Goal: Obtain resource: Download file/media

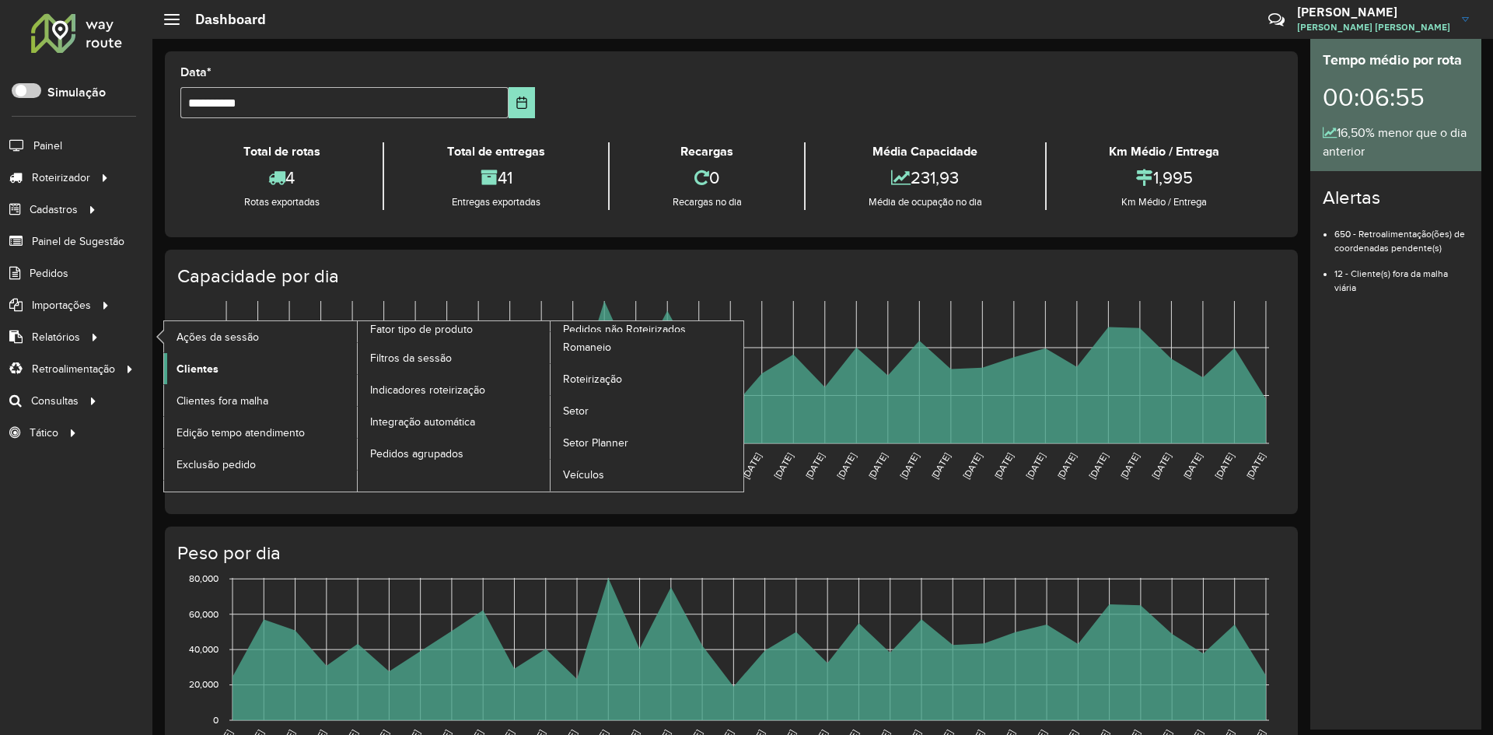
click at [208, 376] on span "Clientes" at bounding box center [198, 369] width 42 height 16
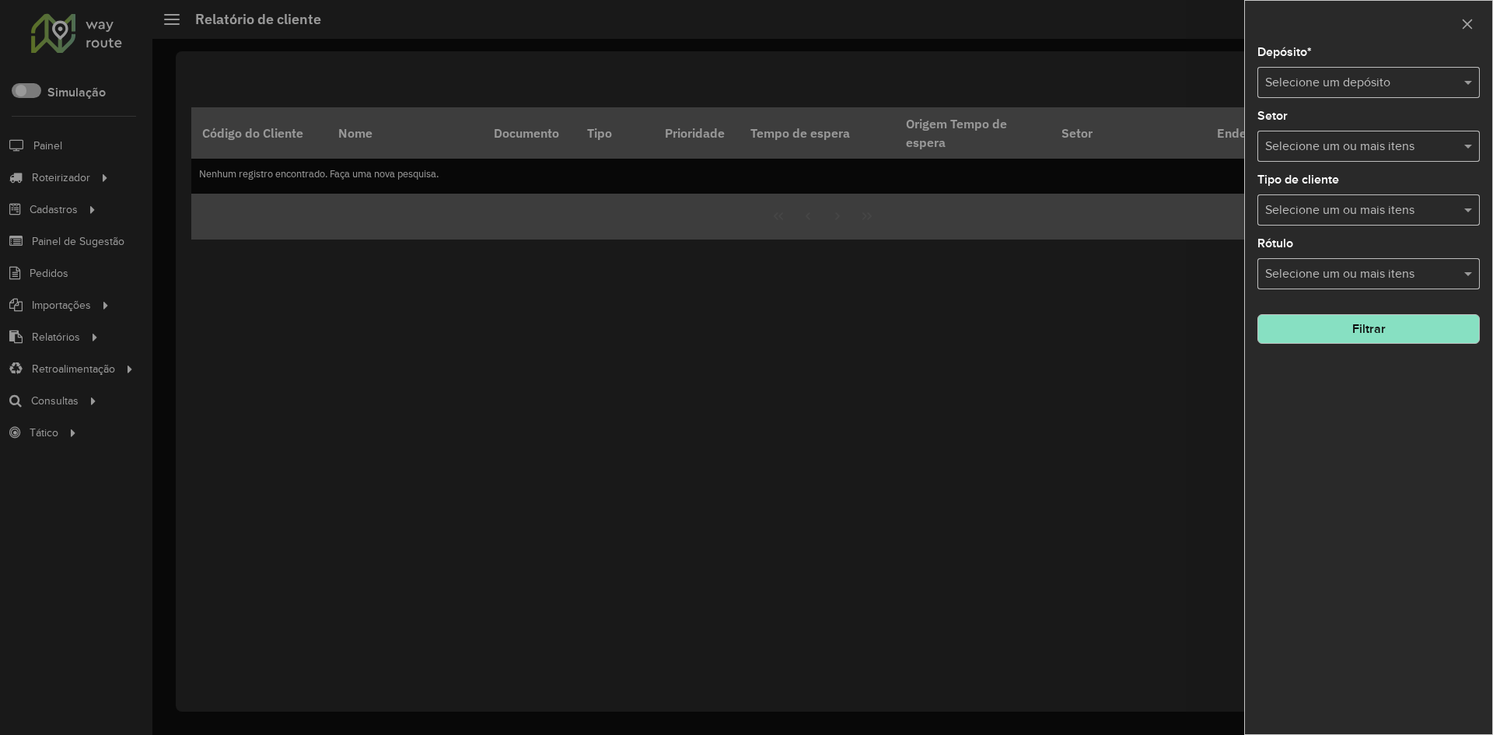
click at [1326, 85] on input "text" at bounding box center [1353, 83] width 176 height 19
click at [1328, 124] on span "BRAMAM - [GEOGRAPHIC_DATA]" at bounding box center [1358, 127] width 186 height 13
click at [1287, 145] on input "text" at bounding box center [1360, 147] width 199 height 19
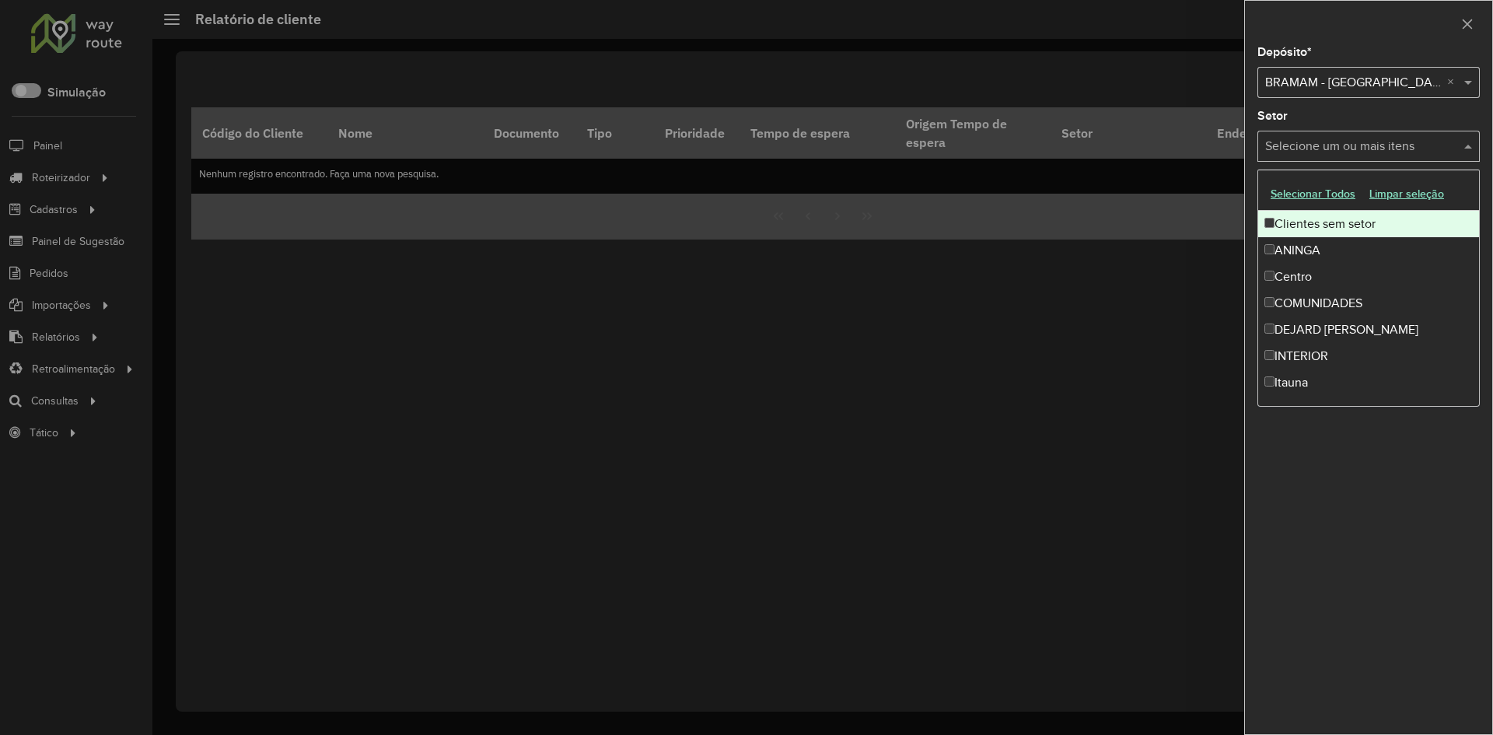
click at [1309, 102] on div "Depósito * Selecione um depósito × BRAMAM - PARINTINS × Setor Selecione um ou m…" at bounding box center [1368, 391] width 247 height 688
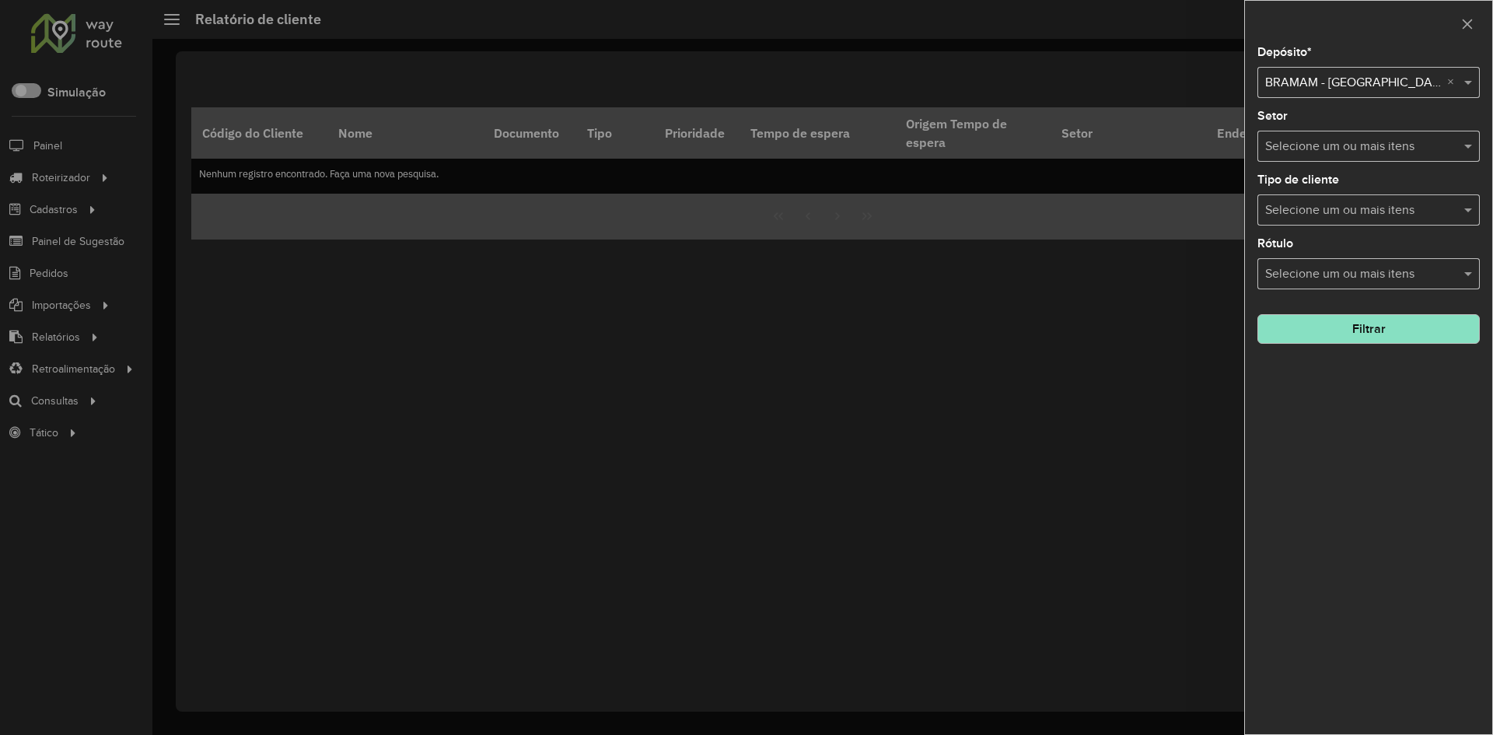
click at [1360, 334] on button "Filtrar" at bounding box center [1369, 329] width 222 height 30
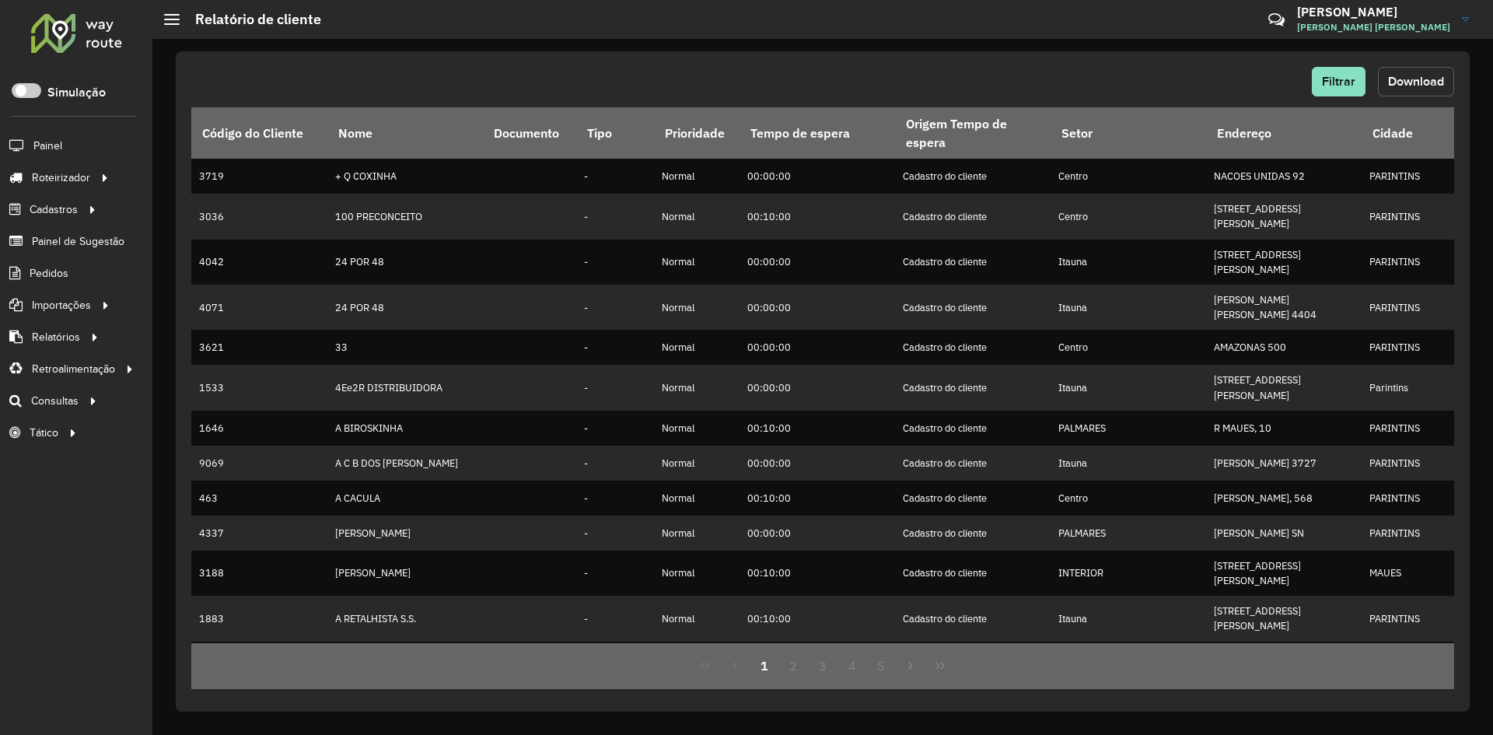
click at [1402, 79] on span "Download" at bounding box center [1416, 81] width 56 height 13
click at [1401, 76] on span "Download" at bounding box center [1416, 81] width 56 height 13
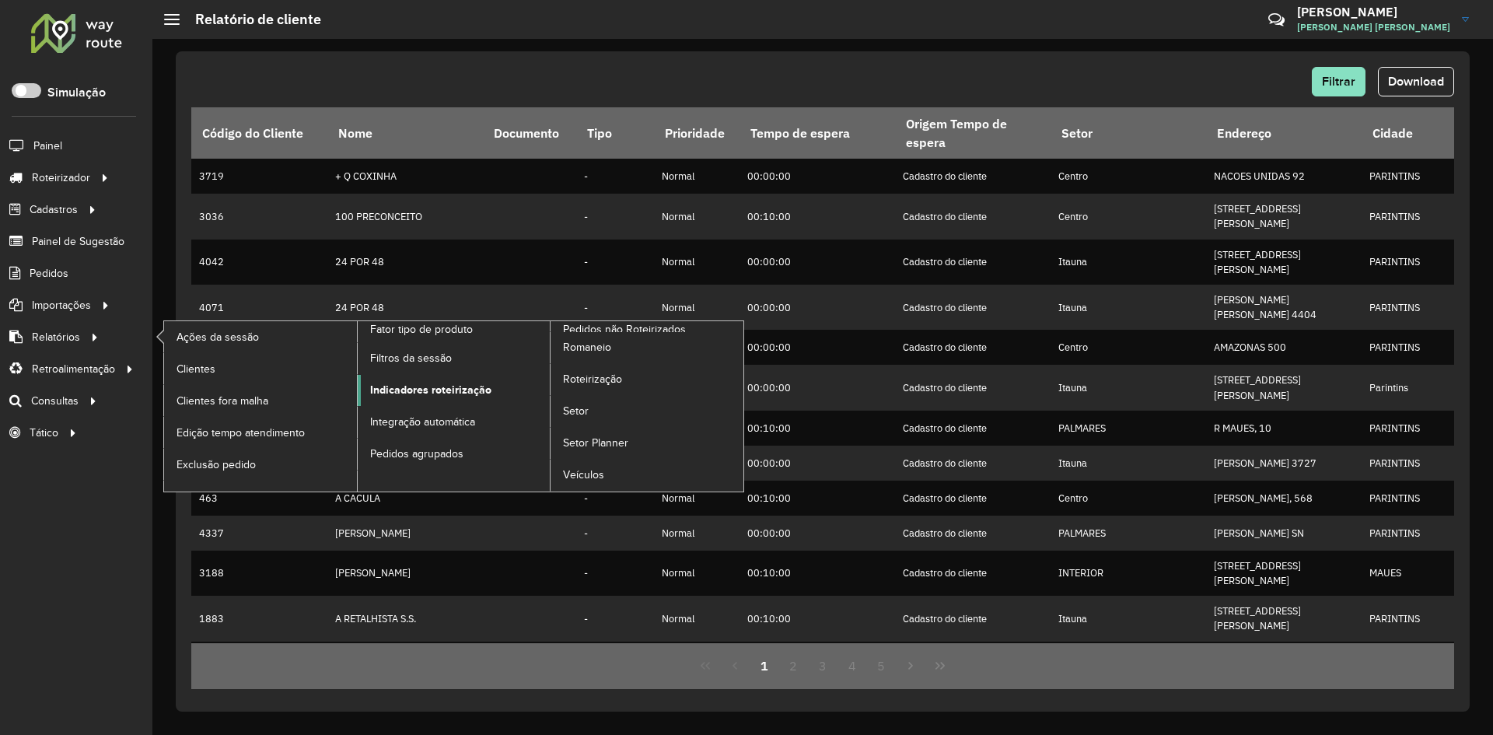
click at [433, 393] on span "Indicadores roteirização" at bounding box center [430, 390] width 121 height 16
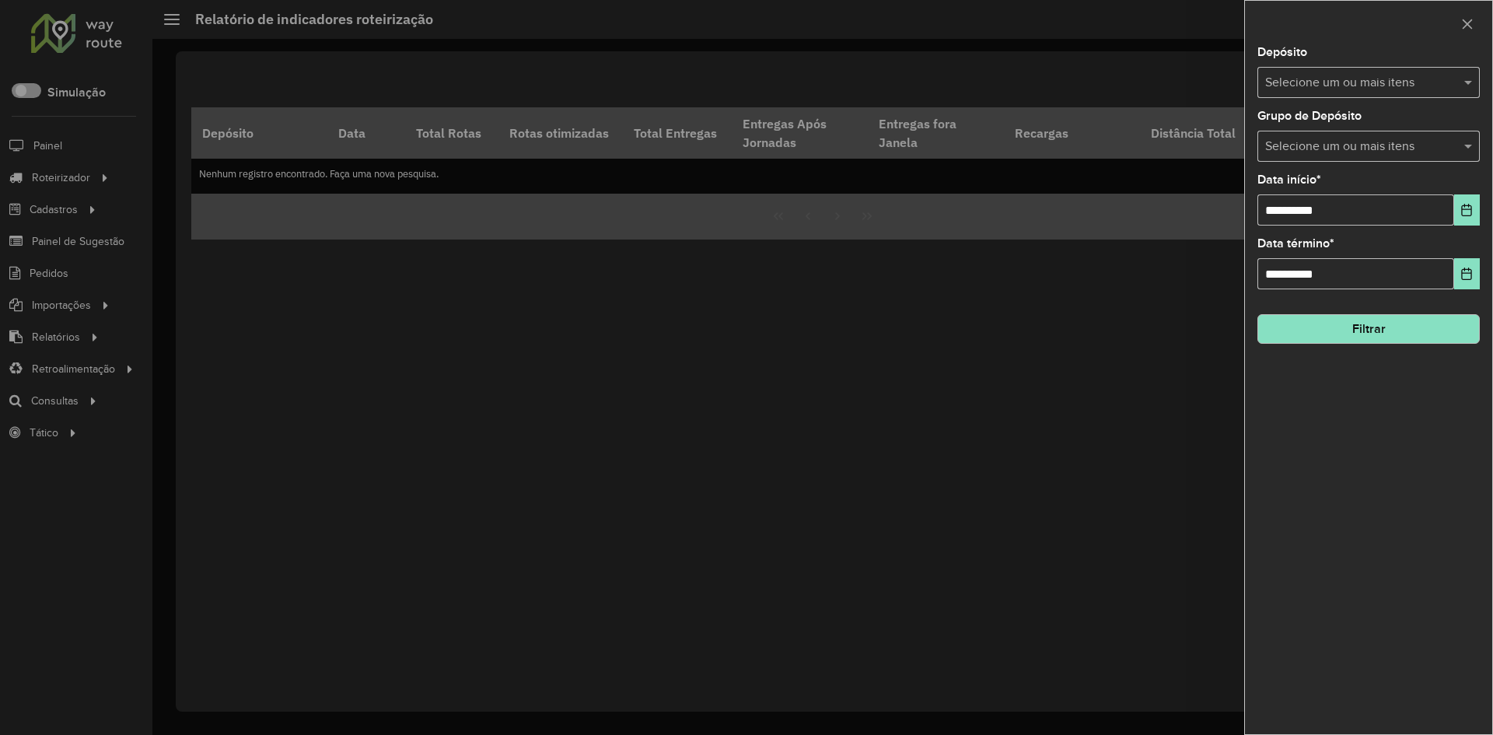
click at [1349, 74] on input "text" at bounding box center [1360, 83] width 199 height 19
click at [1333, 158] on div "BRAMAM - [GEOGRAPHIC_DATA]" at bounding box center [1368, 160] width 221 height 26
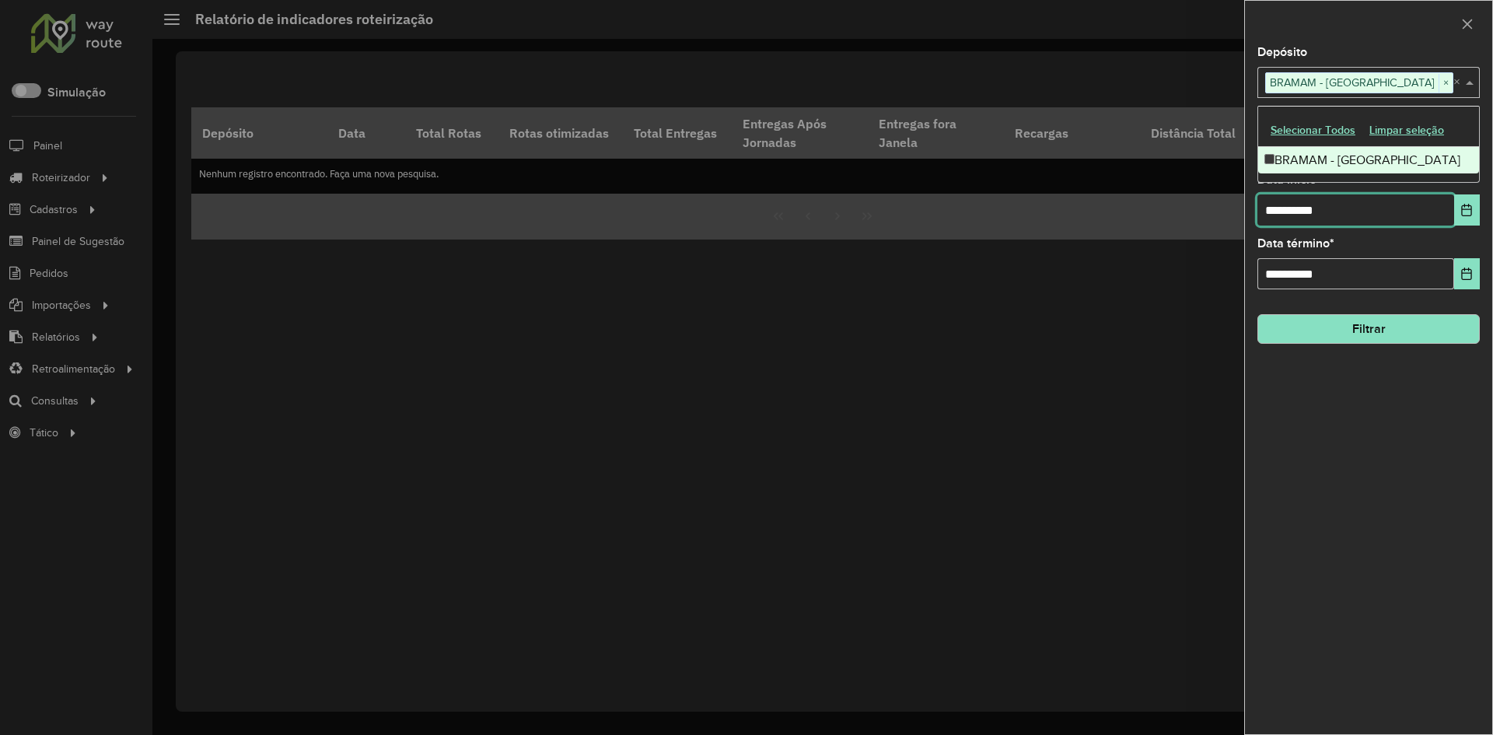
drag, startPoint x: 1354, startPoint y: 215, endPoint x: 1230, endPoint y: 218, distance: 123.7
click at [1230, 218] on body "Aguarde... Pop-up bloqueado! Seu navegador bloqueou automáticamente a abertura …" at bounding box center [746, 367] width 1493 height 735
type input "**********"
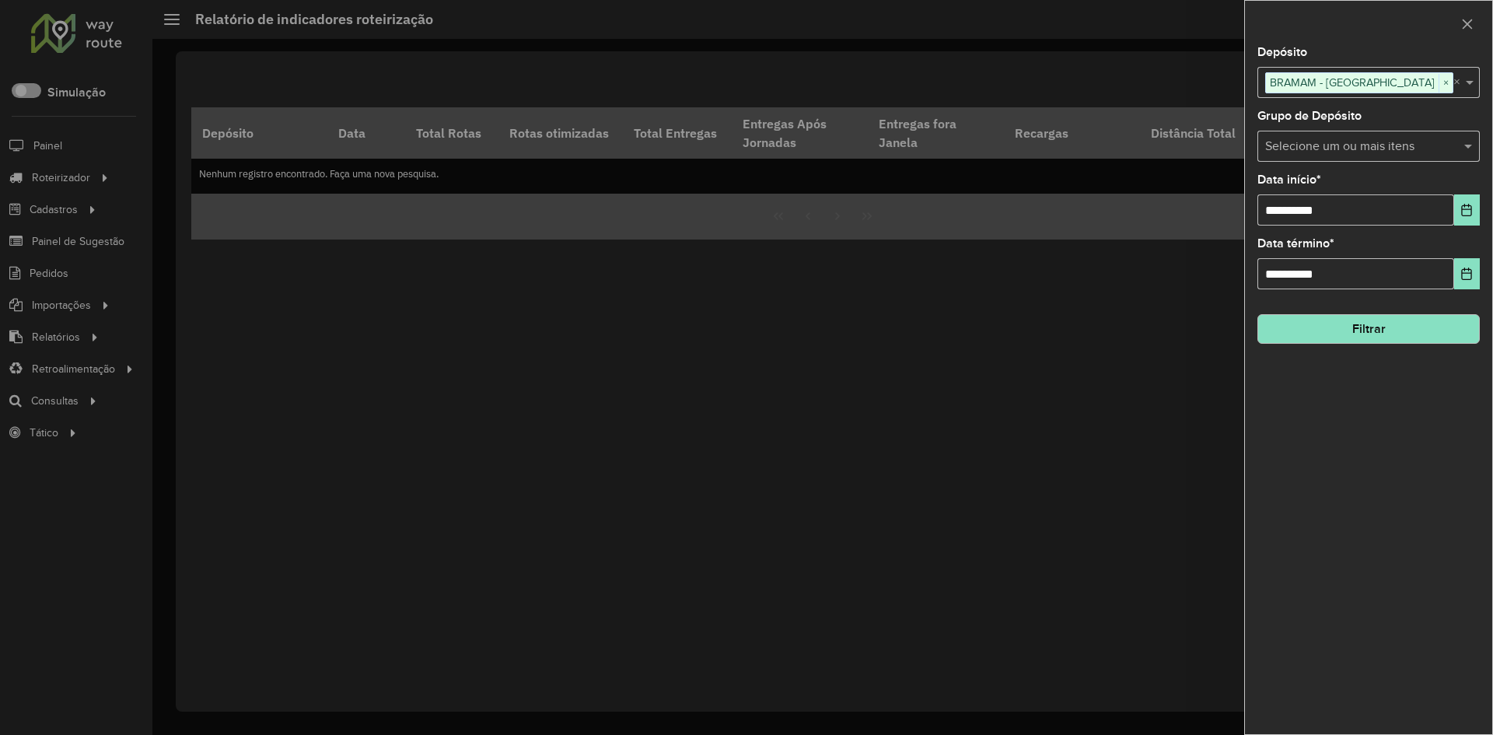
click at [1369, 420] on div "**********" at bounding box center [1368, 391] width 247 height 688
click at [1463, 19] on icon "button" at bounding box center [1468, 24] width 10 height 10
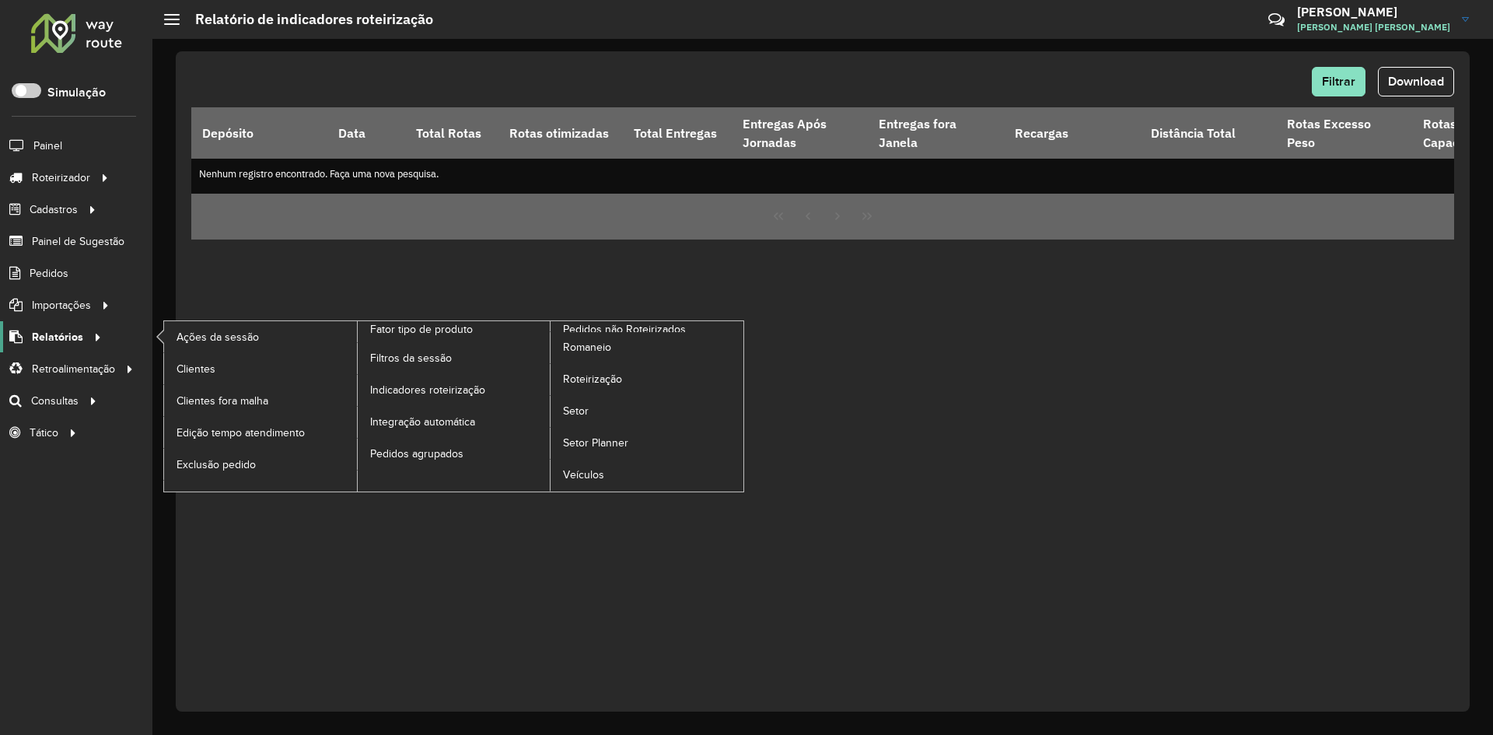
click at [79, 332] on span "Relatórios" at bounding box center [57, 337] width 51 height 16
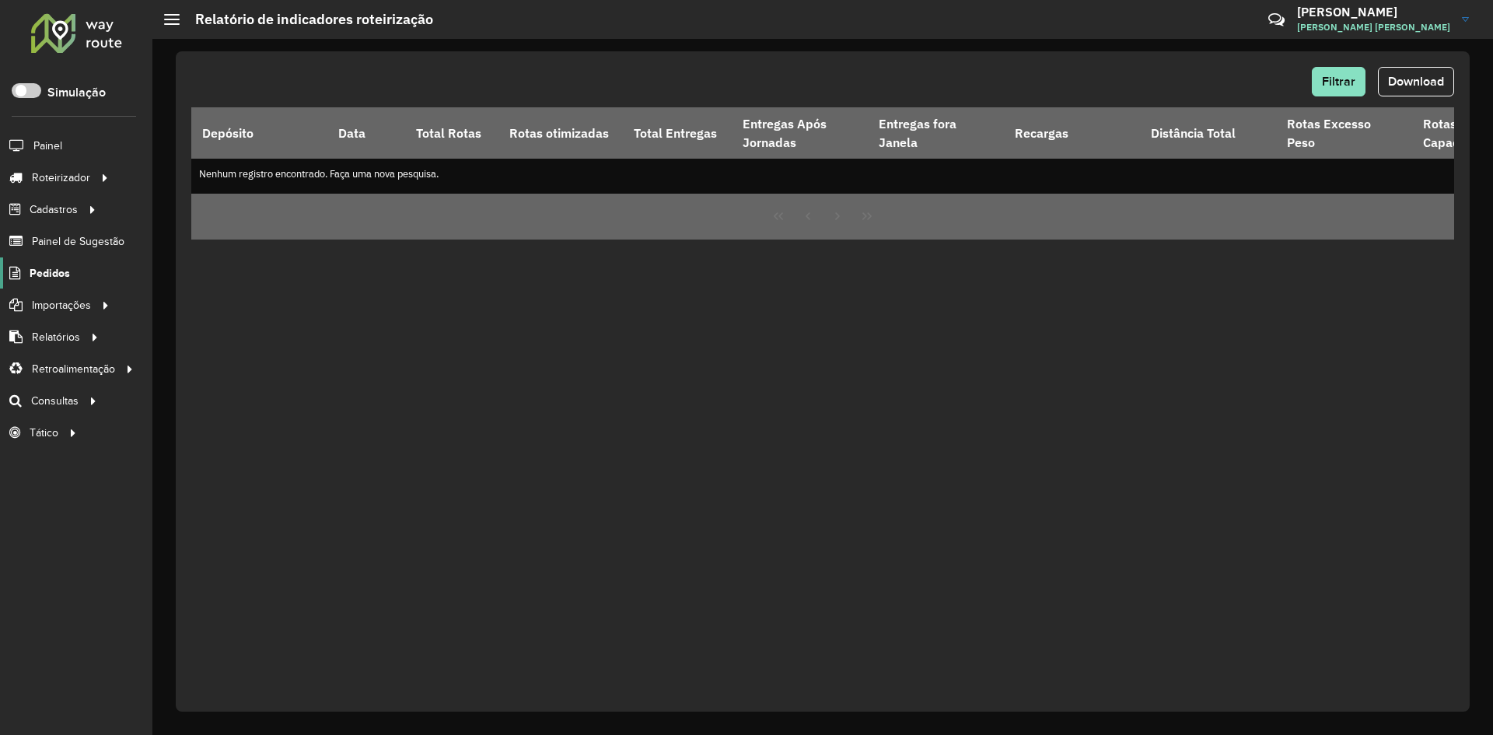
click at [63, 268] on span "Pedidos" at bounding box center [50, 273] width 40 height 16
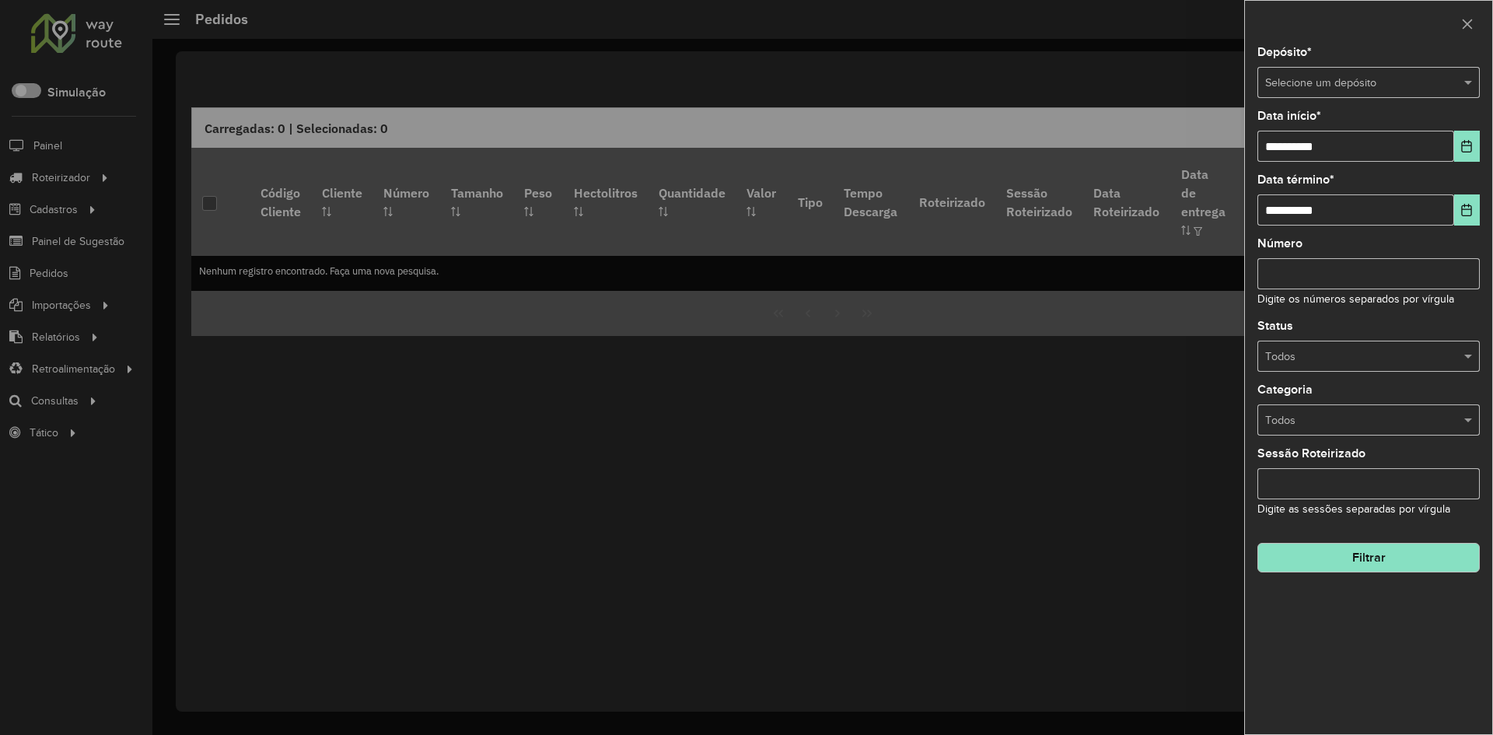
drag, startPoint x: 1474, startPoint y: 20, endPoint x: 580, endPoint y: 177, distance: 907.2
click at [1468, 20] on button "button" at bounding box center [1467, 24] width 25 height 25
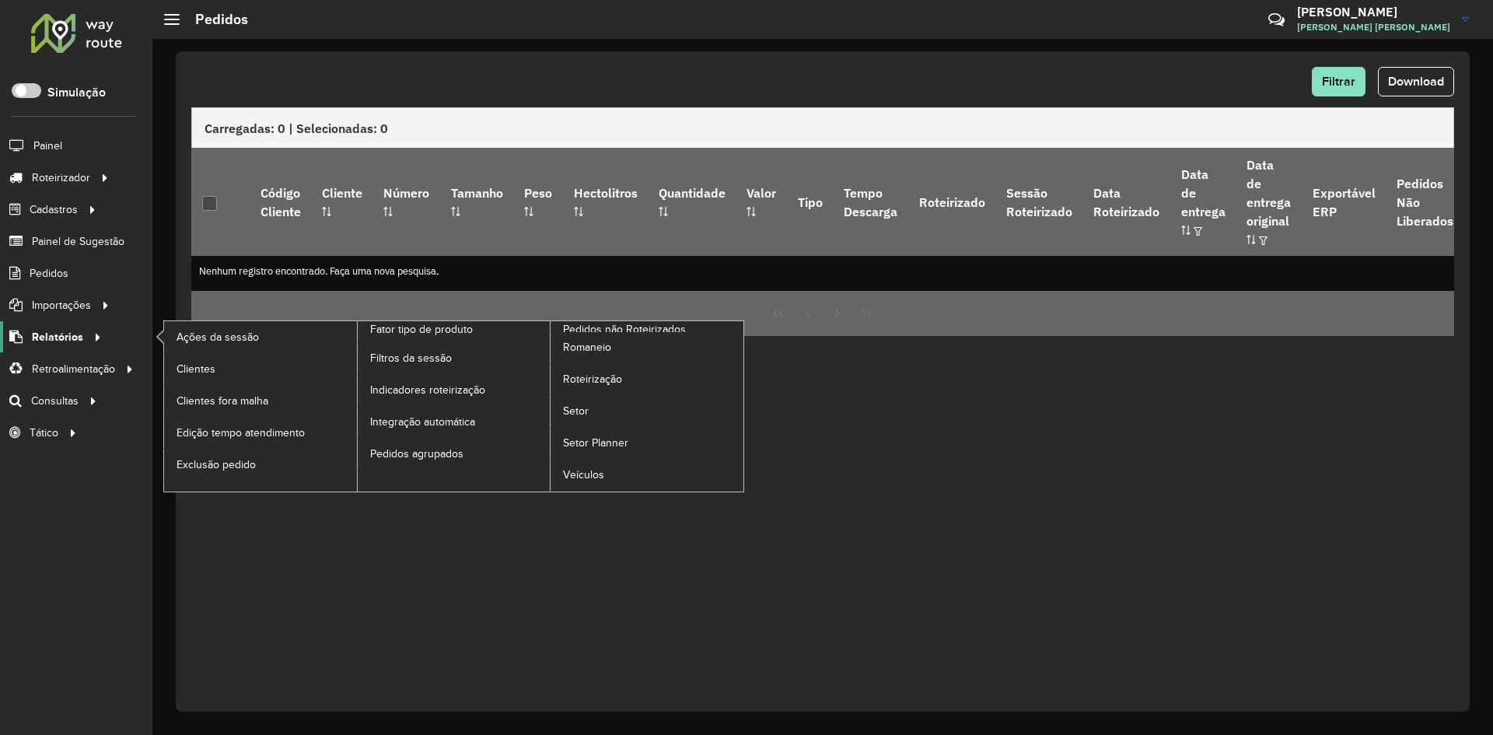
click at [64, 333] on span "Relatórios" at bounding box center [57, 337] width 51 height 16
click at [411, 386] on span "Indicadores roteirização" at bounding box center [430, 390] width 121 height 16
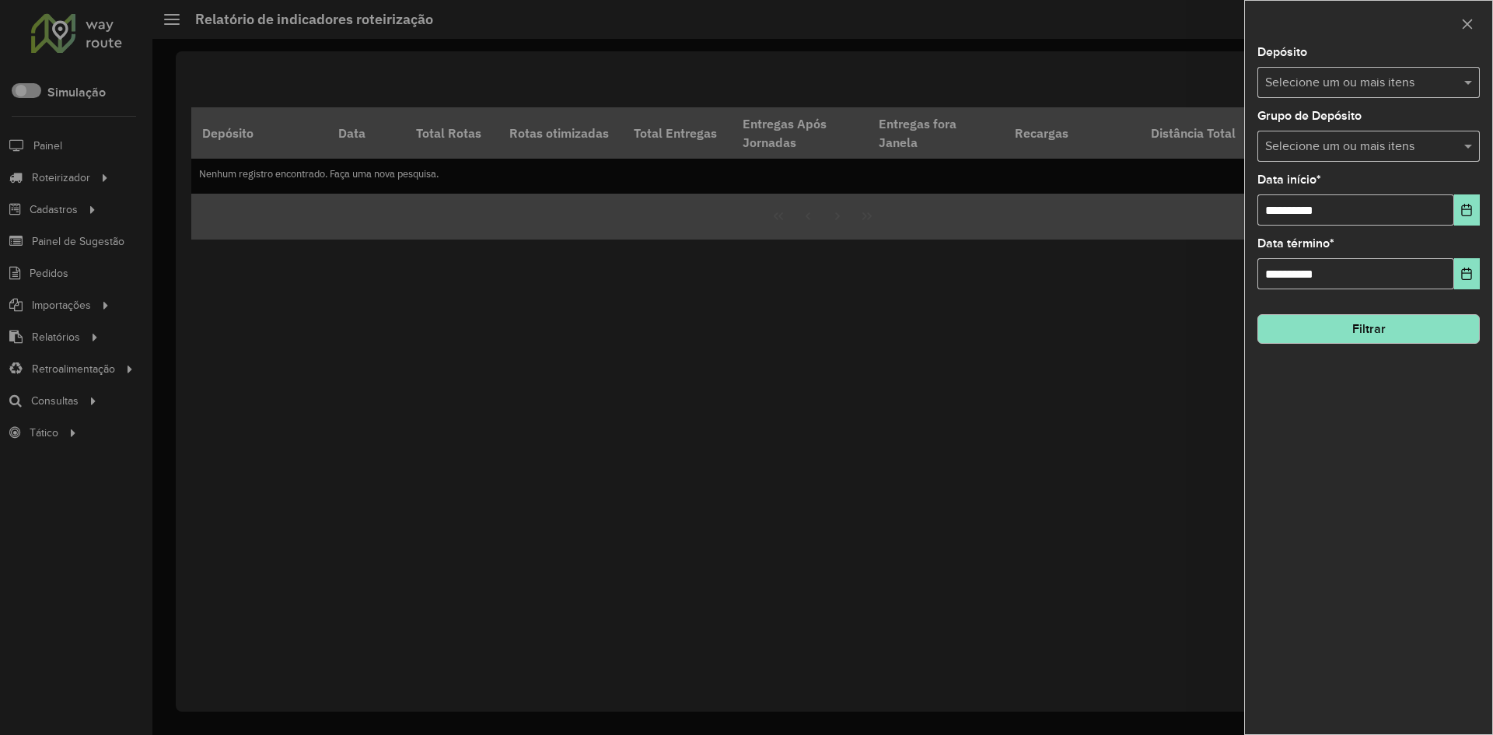
click at [1326, 86] on input "text" at bounding box center [1360, 83] width 199 height 19
click at [1322, 157] on div "BRAMAM - [GEOGRAPHIC_DATA]" at bounding box center [1368, 160] width 221 height 26
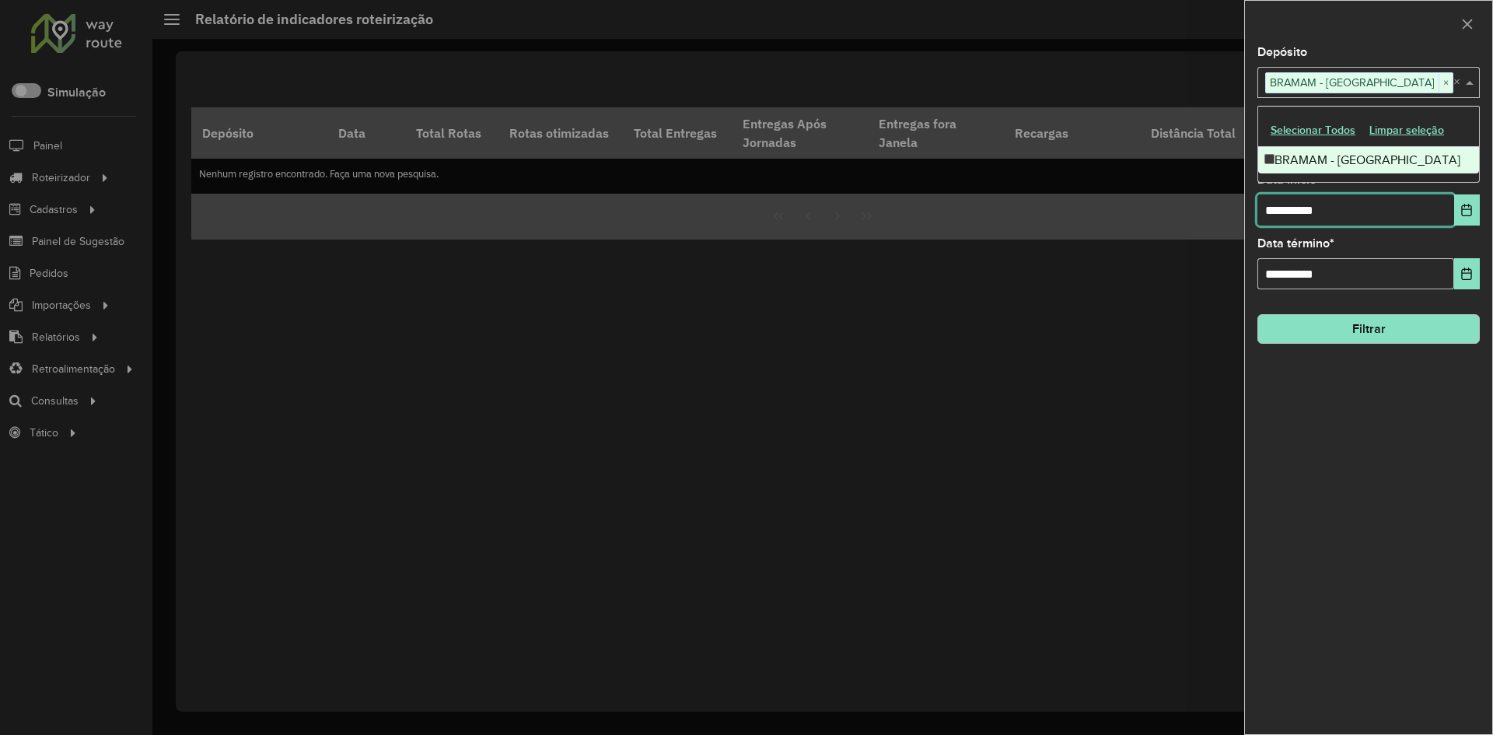
drag, startPoint x: 1343, startPoint y: 208, endPoint x: 1244, endPoint y: 213, distance: 98.9
click at [1244, 213] on div "**********" at bounding box center [1368, 367] width 249 height 735
type input "**********"
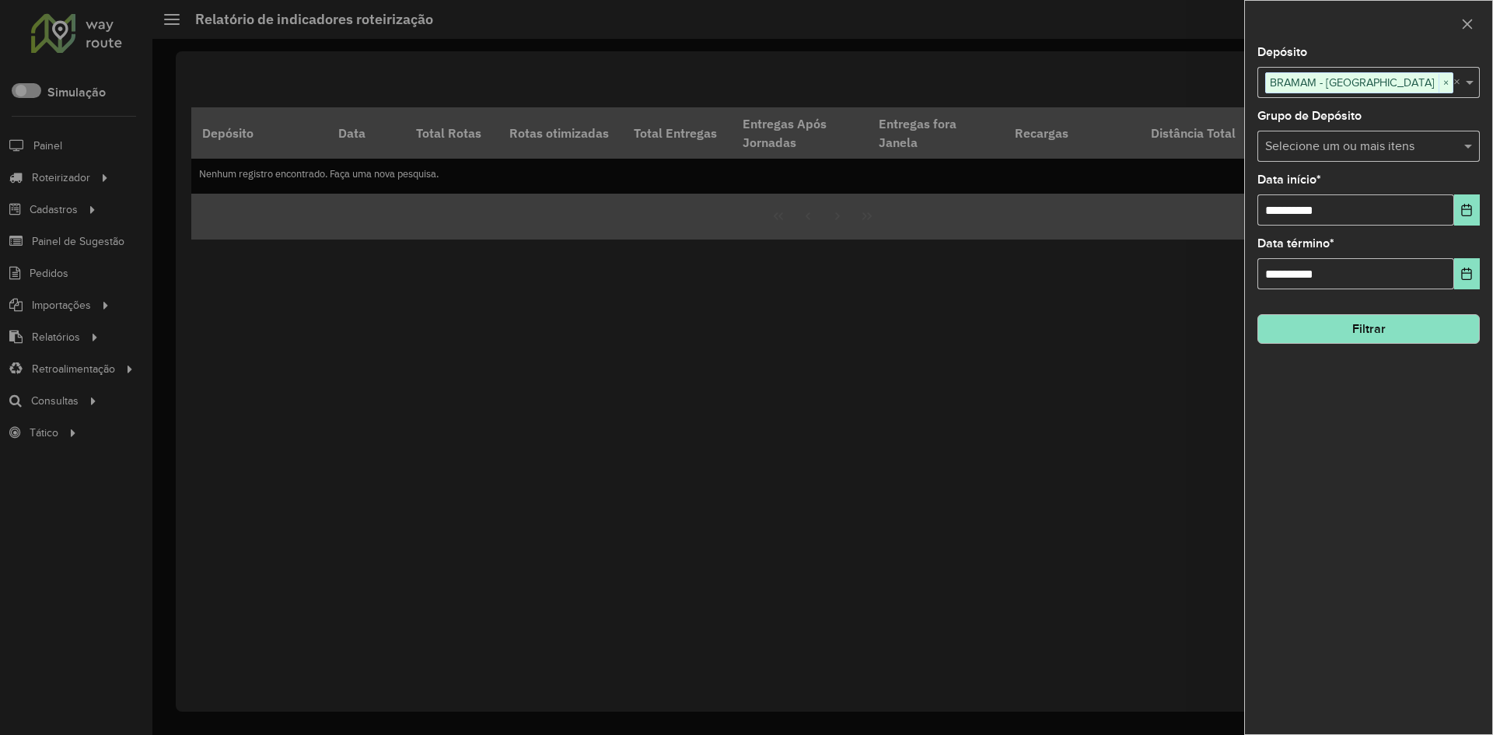
click at [1361, 331] on button "Filtrar" at bounding box center [1369, 329] width 222 height 30
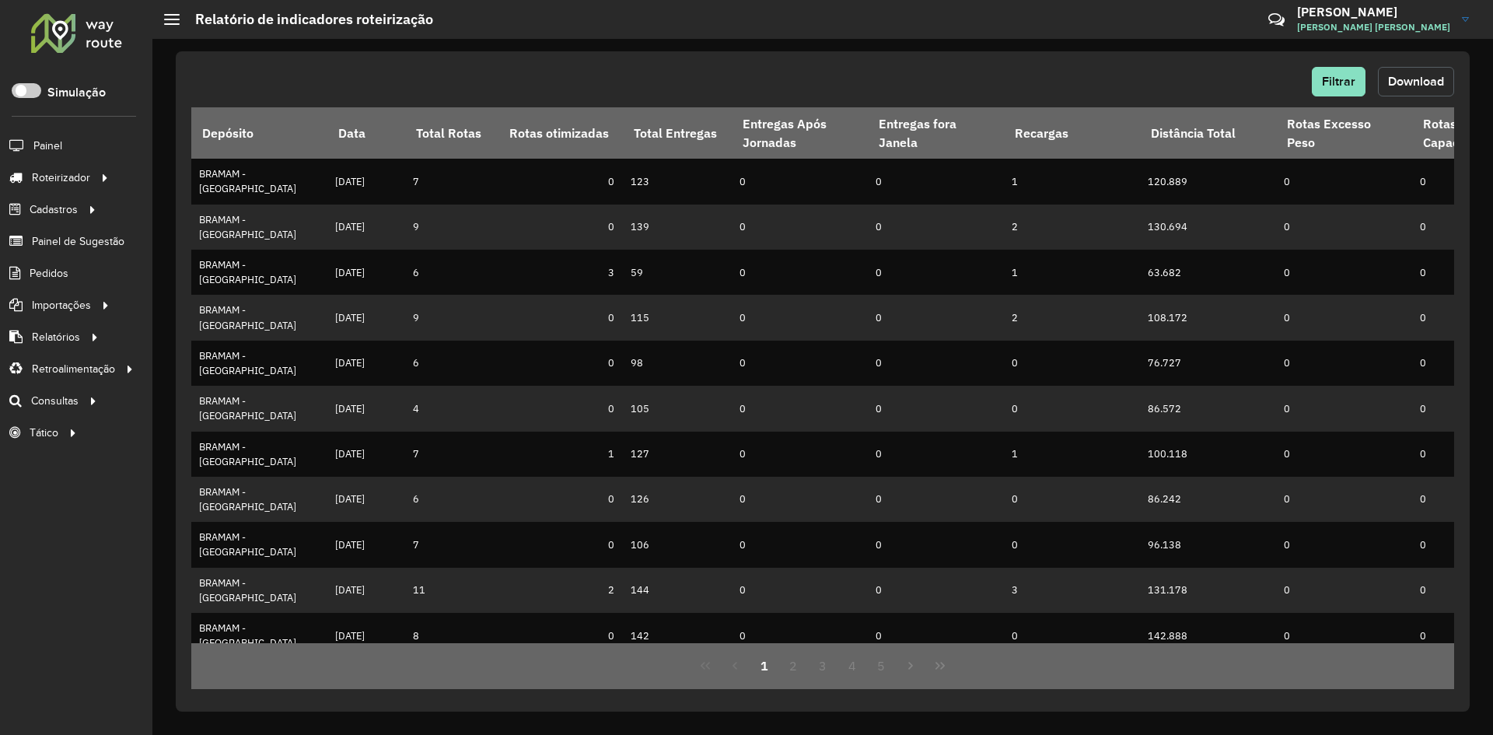
click at [1414, 82] on span "Download" at bounding box center [1416, 81] width 56 height 13
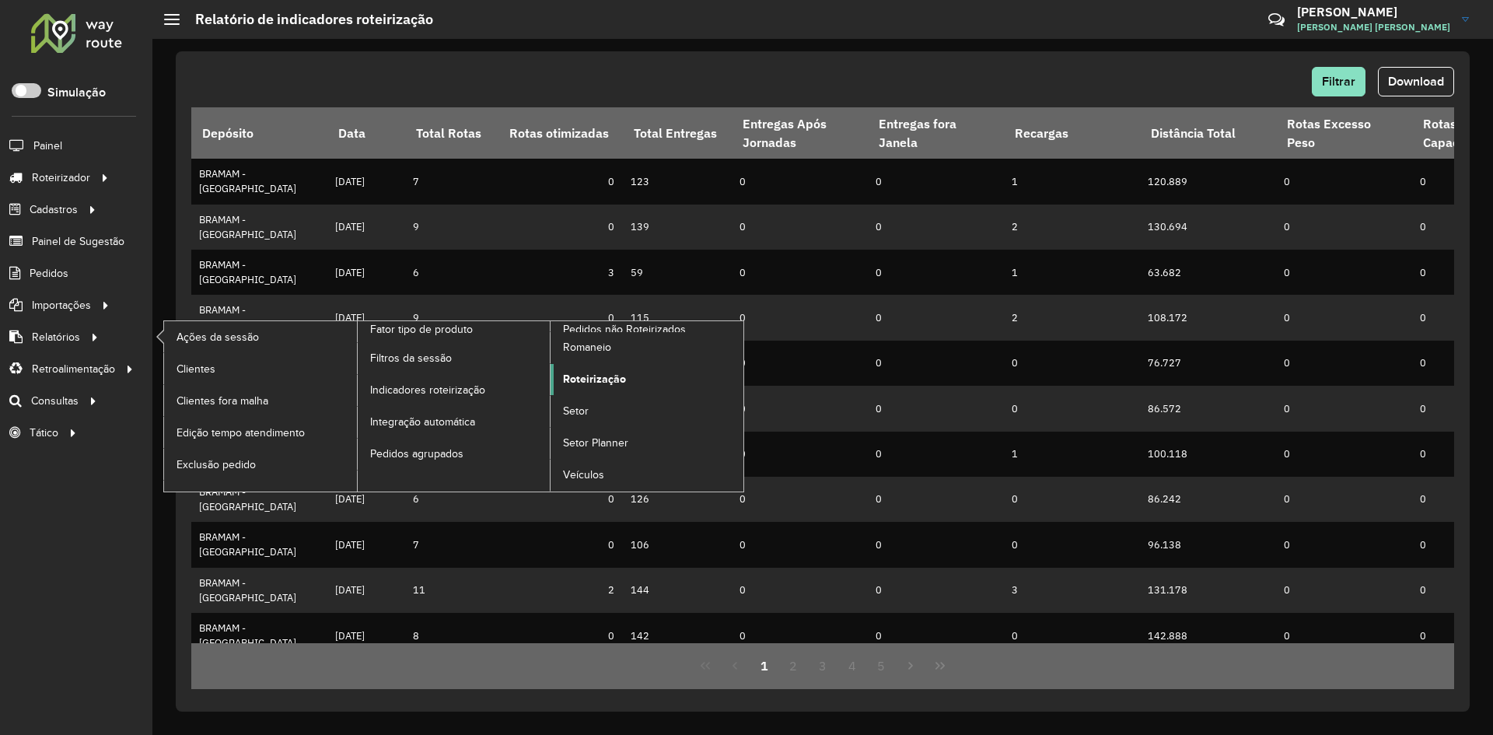
click at [579, 380] on span "Roteirização" at bounding box center [594, 379] width 63 height 16
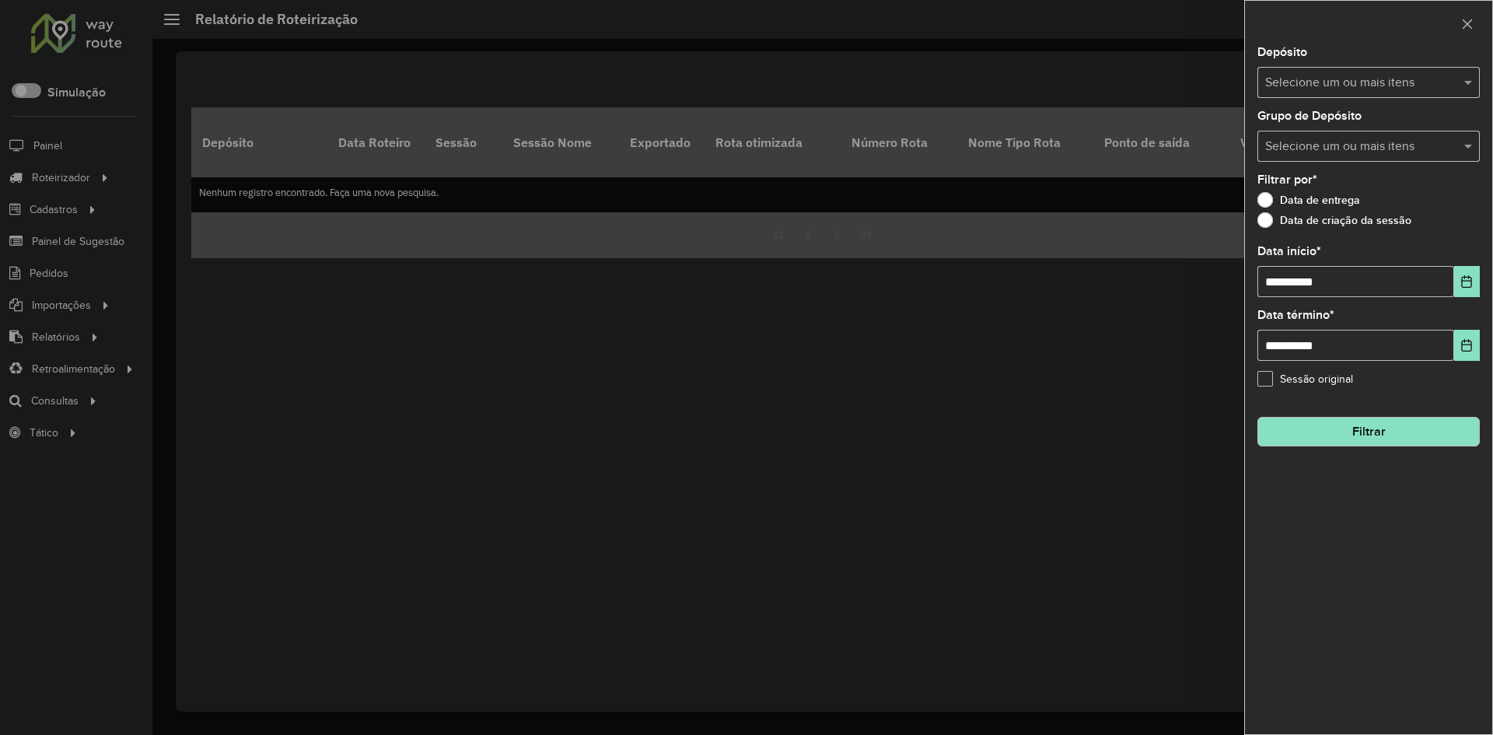
click at [1307, 85] on input "text" at bounding box center [1360, 83] width 199 height 19
click at [1314, 150] on div "BRAMAM - [GEOGRAPHIC_DATA]" at bounding box center [1368, 160] width 221 height 26
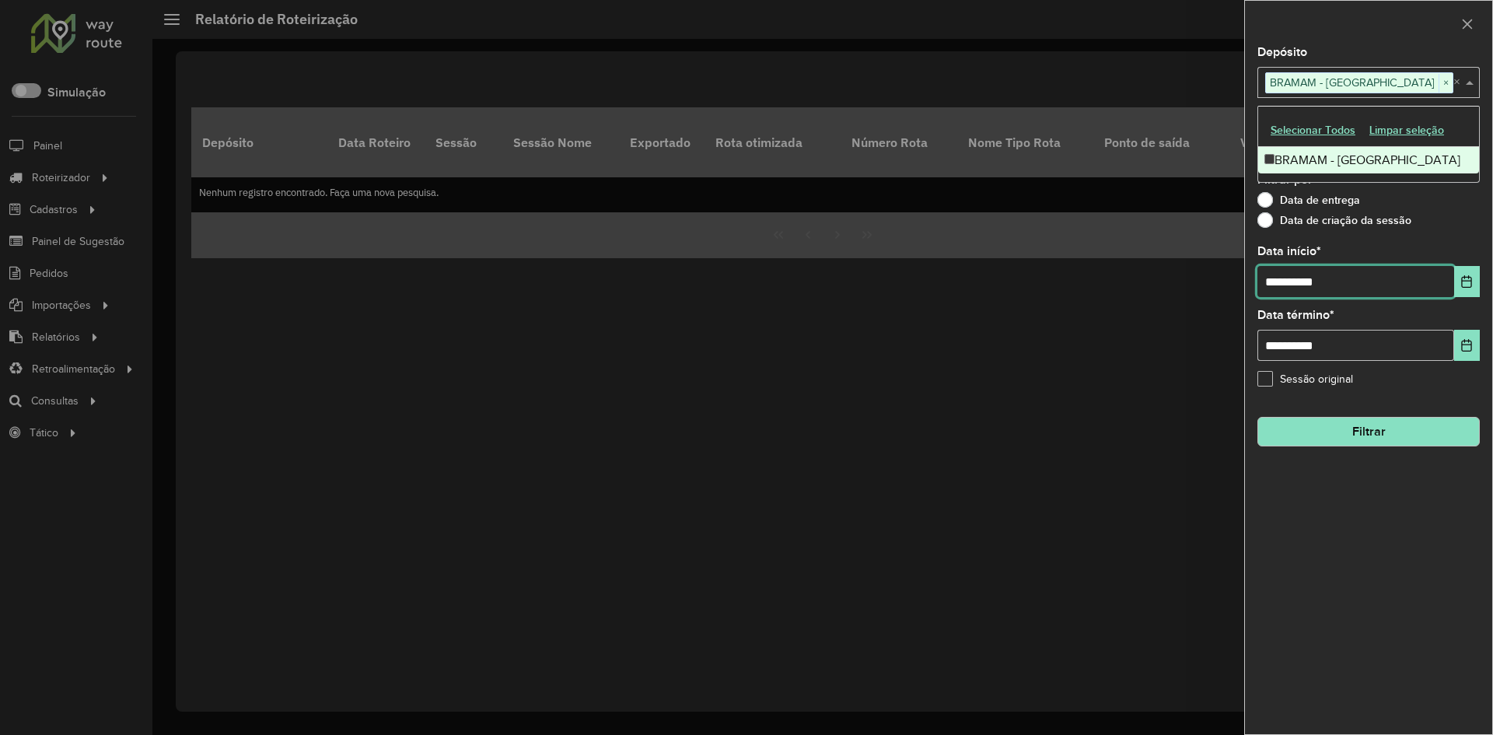
drag, startPoint x: 1342, startPoint y: 277, endPoint x: 1212, endPoint y: 288, distance: 131.1
click at [1212, 288] on body "Aguarde... Pop-up bloqueado! Seu navegador bloqueou automáticamente a abertura …" at bounding box center [746, 367] width 1493 height 735
type input "**********"
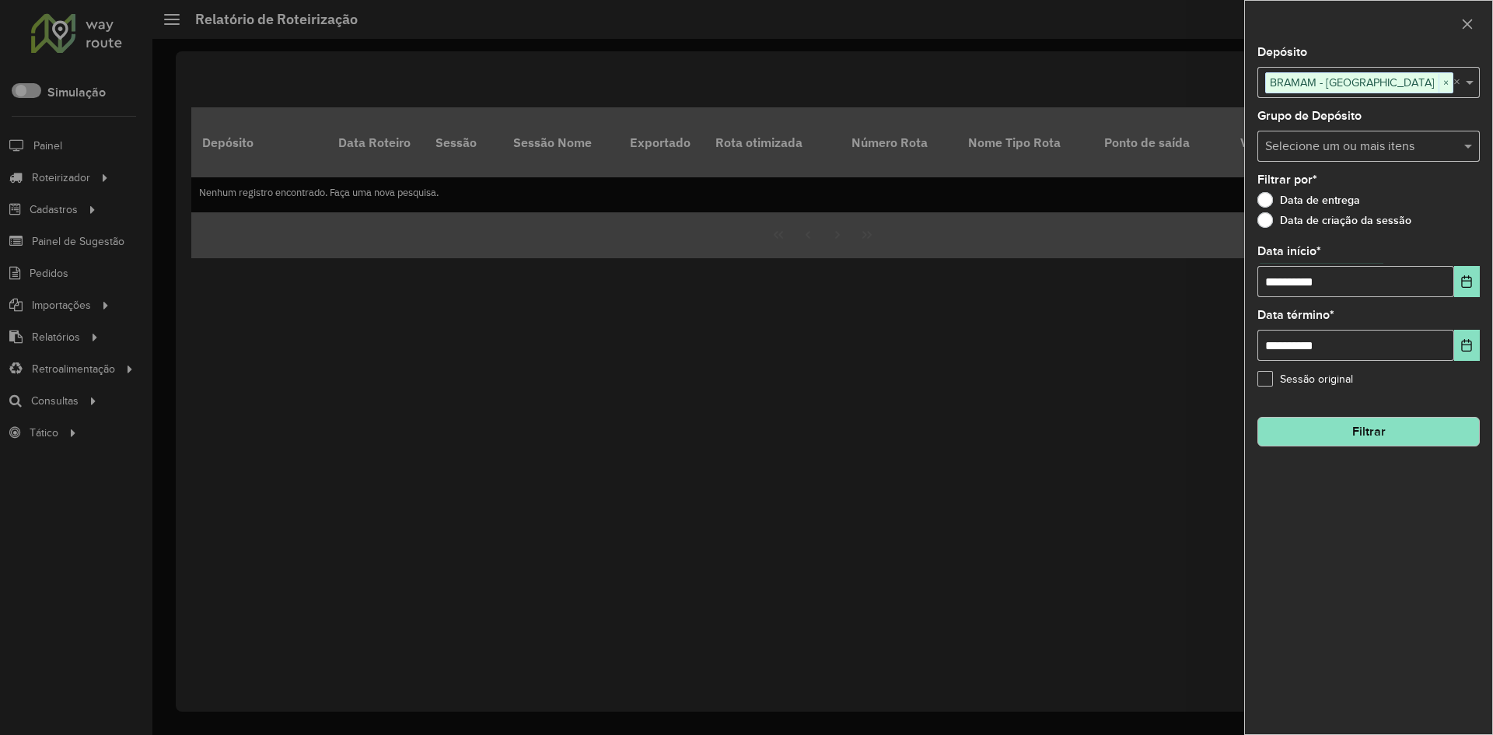
click at [1331, 425] on button "Filtrar" at bounding box center [1369, 432] width 222 height 30
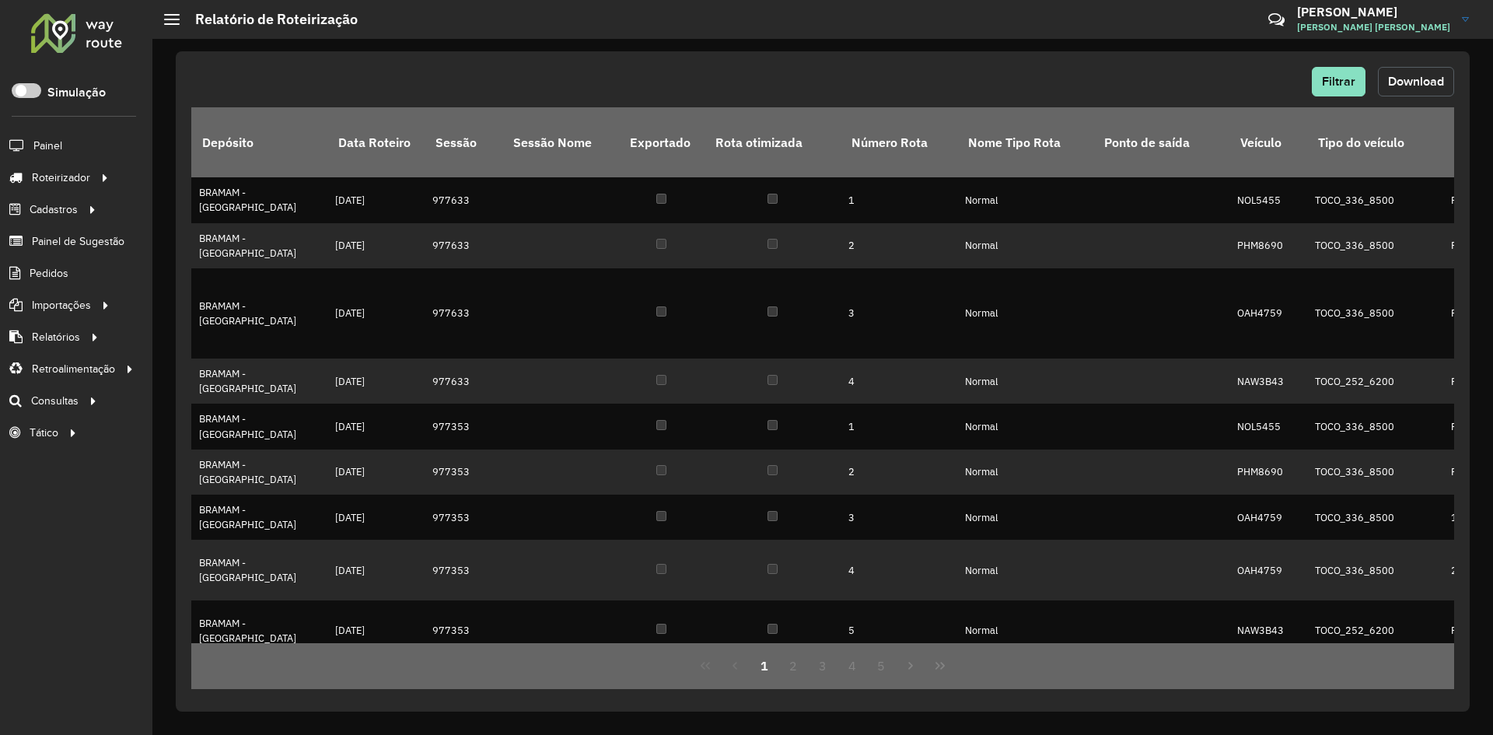
click at [1444, 79] on button "Download" at bounding box center [1416, 82] width 76 height 30
click at [55, 267] on span "Pedidos" at bounding box center [50, 273] width 40 height 16
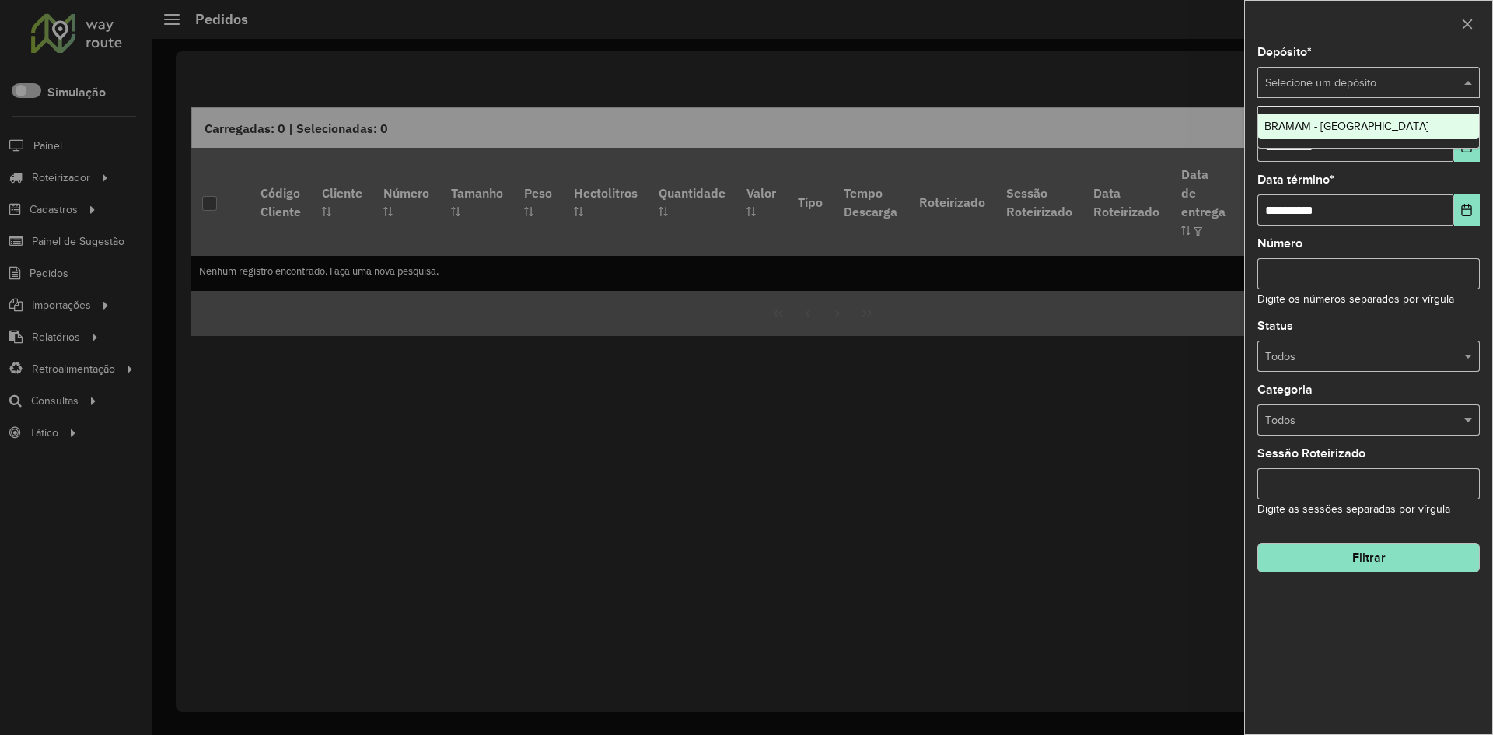
click at [1286, 82] on input "text" at bounding box center [1353, 83] width 176 height 17
click at [1310, 122] on span "BRAMAM - [GEOGRAPHIC_DATA]" at bounding box center [1347, 126] width 165 height 12
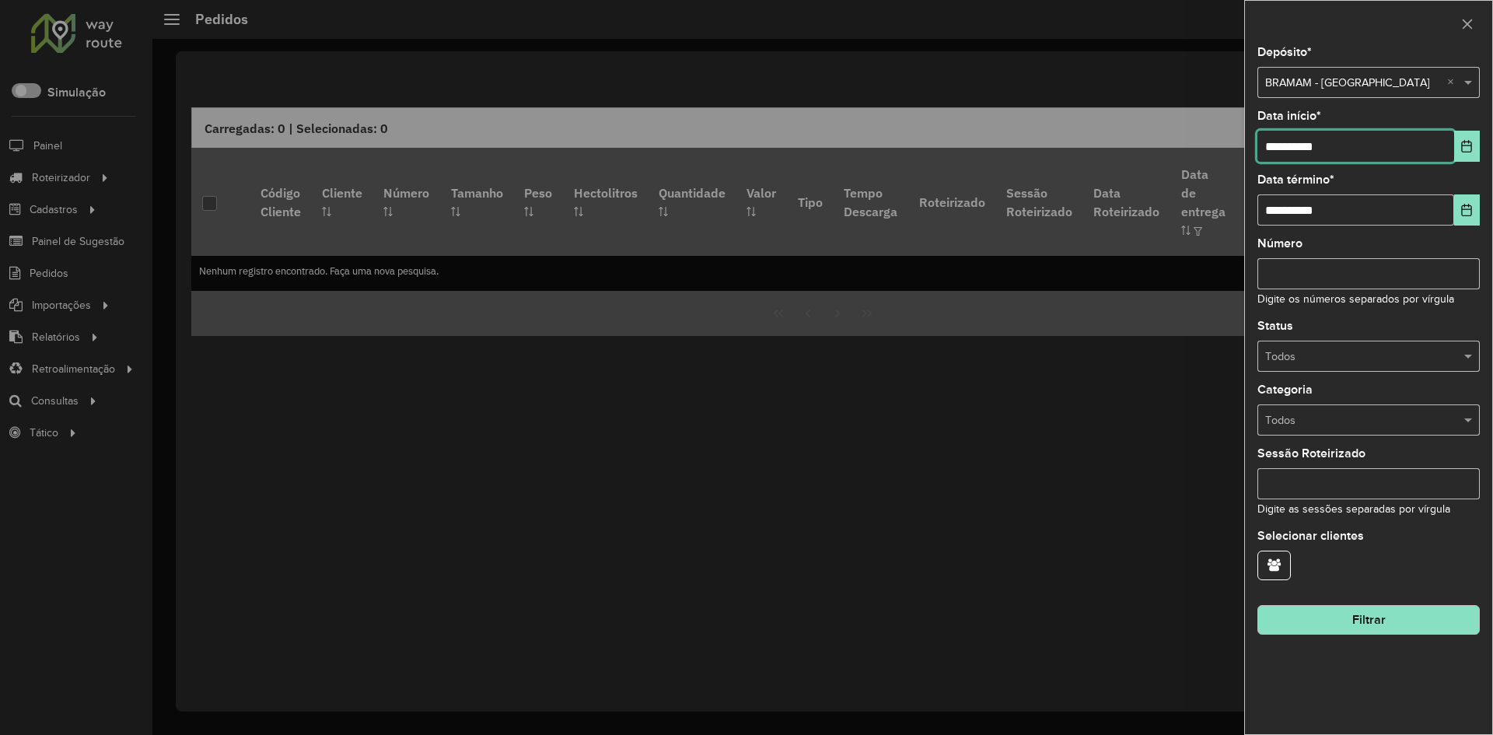
drag, startPoint x: 1355, startPoint y: 148, endPoint x: 1211, endPoint y: 167, distance: 145.2
click at [1213, 166] on body "Aguarde... Pop-up bloqueado! Seu navegador bloqueou automáticamente a abertura …" at bounding box center [746, 367] width 1493 height 735
type input "**********"
click at [1350, 621] on button "Filtrar" at bounding box center [1369, 620] width 222 height 30
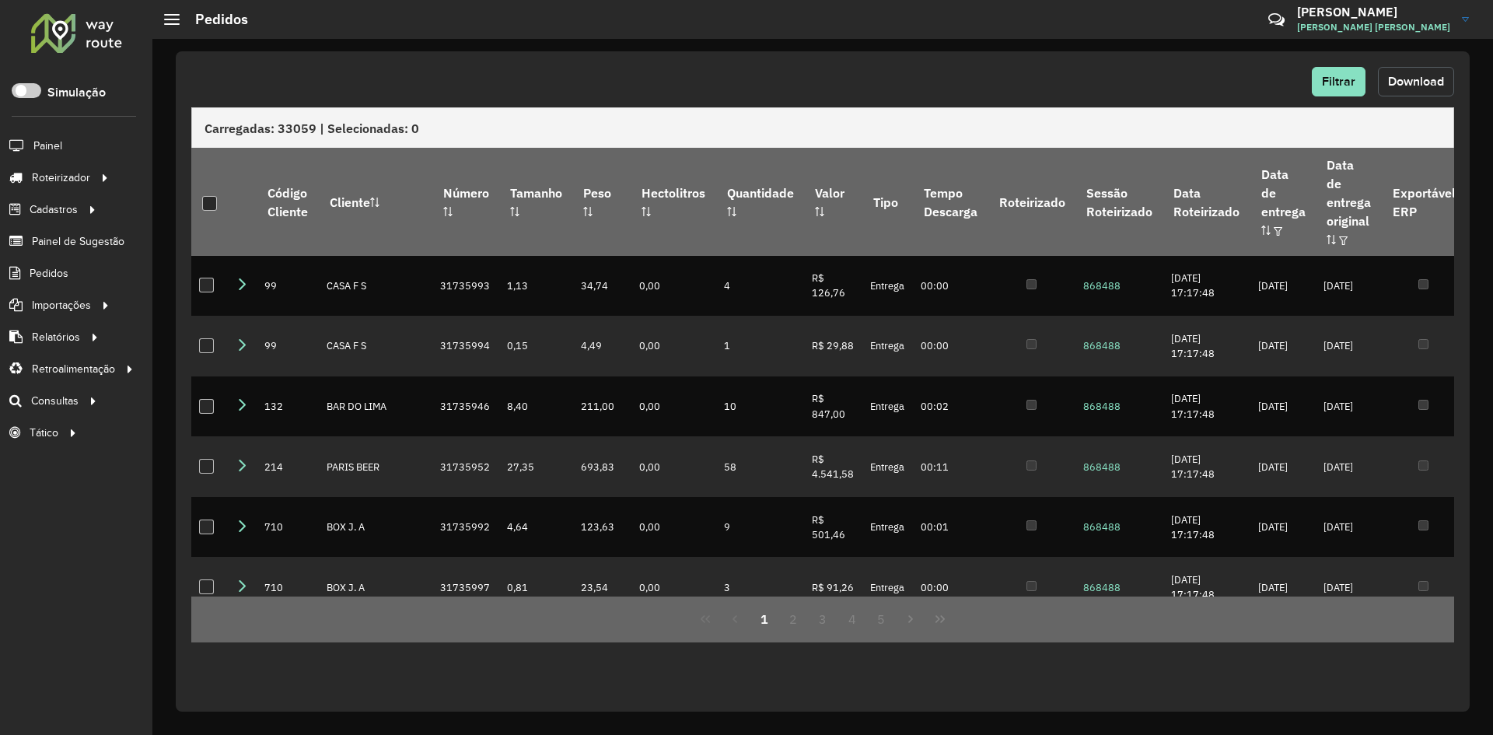
click at [1401, 79] on span "Download" at bounding box center [1416, 81] width 56 height 13
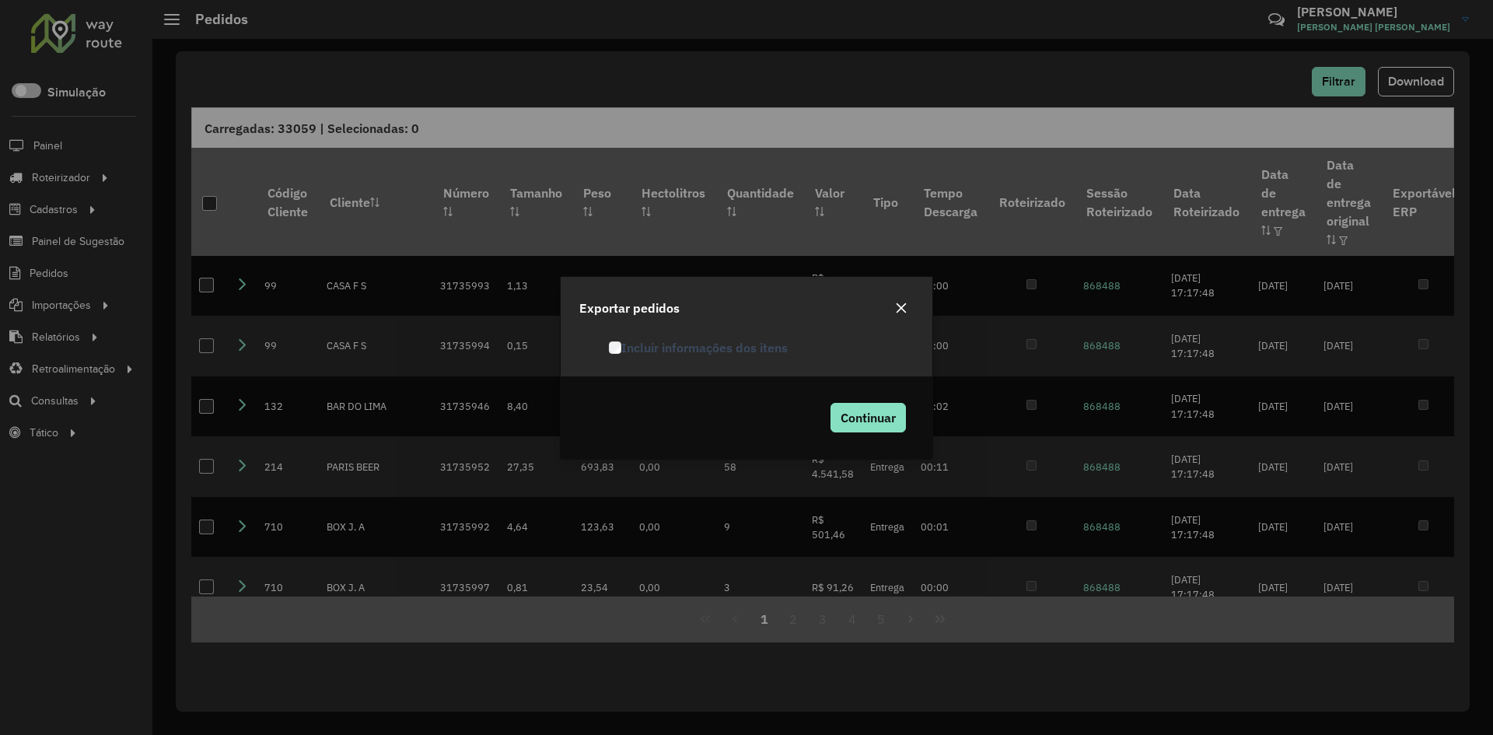
click at [712, 345] on label "Incluir informações dos itens" at bounding box center [698, 347] width 179 height 19
click at [861, 412] on span "Continuar" at bounding box center [868, 418] width 55 height 16
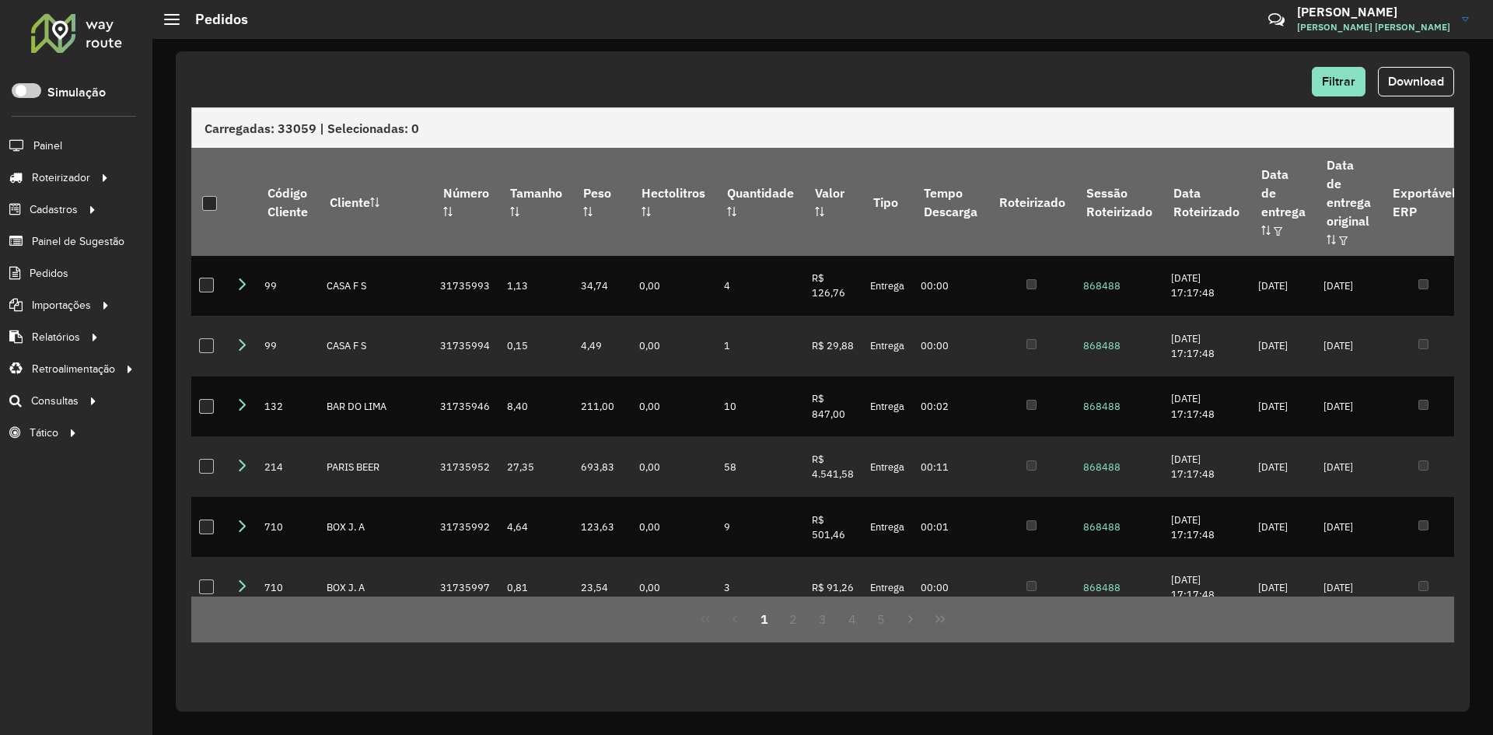
click at [641, 91] on div "Filtrar Download" at bounding box center [822, 82] width 1263 height 30
